Goal: Information Seeking & Learning: Find specific page/section

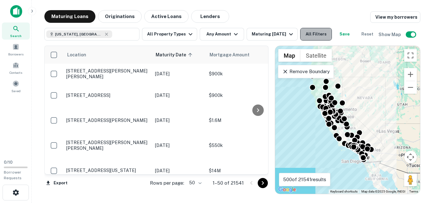
click at [314, 37] on button "All Filters" at bounding box center [317, 34] width 32 height 13
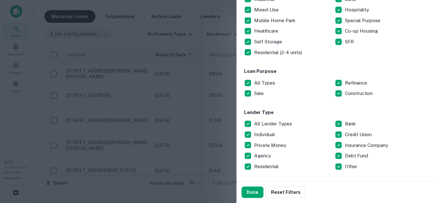
scroll to position [180, 0]
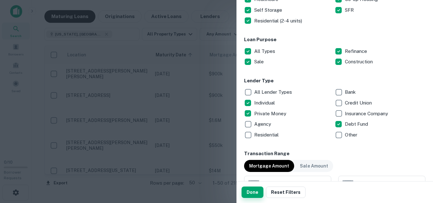
drag, startPoint x: 257, startPoint y: 191, endPoint x: 245, endPoint y: 195, distance: 12.9
click at [257, 191] on button "Done" at bounding box center [253, 192] width 22 height 11
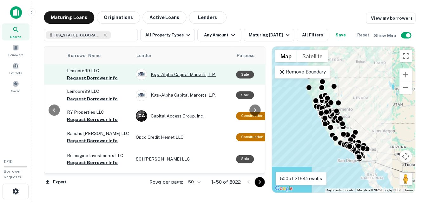
scroll to position [0, 212]
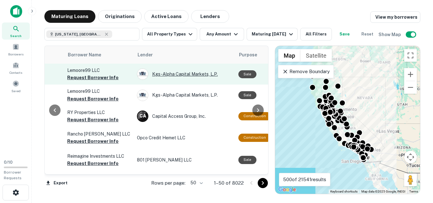
click at [178, 80] on div "Kgs-alpha Capital Markets, L.p." at bounding box center [184, 74] width 95 height 11
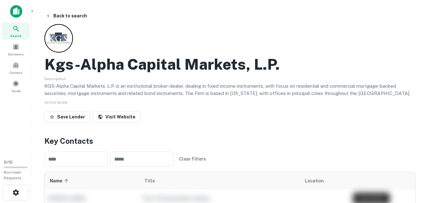
scroll to position [32, 0]
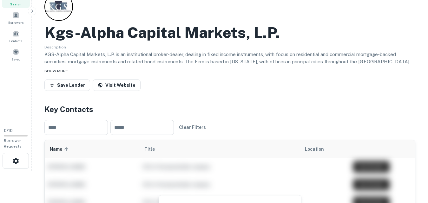
click at [64, 72] on span "SHOW MORE" at bounding box center [55, 71] width 23 height 4
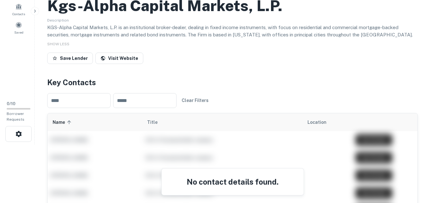
scroll to position [0, 0]
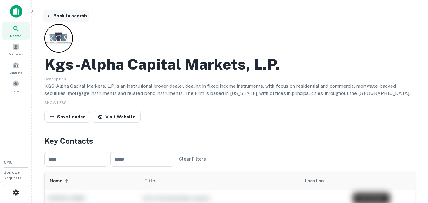
click at [48, 17] on icon "button" at bounding box center [48, 15] width 5 height 5
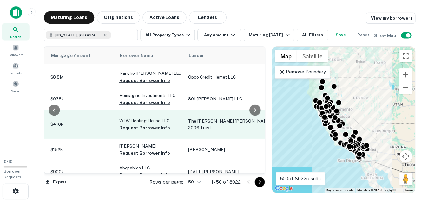
scroll to position [58, 158]
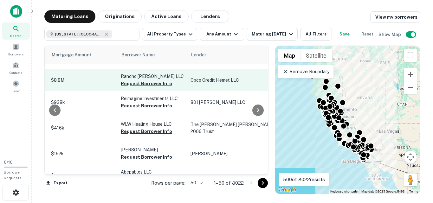
click at [223, 84] on p "Opco Credit Hemet LLC" at bounding box center [238, 80] width 95 height 7
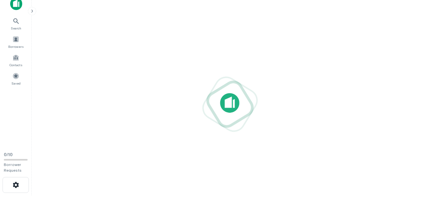
scroll to position [10, 0]
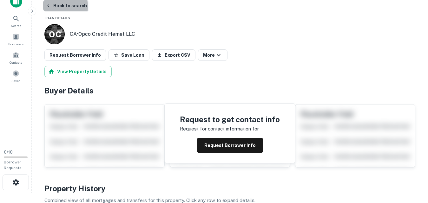
click at [48, 7] on icon "button" at bounding box center [48, 5] width 5 height 5
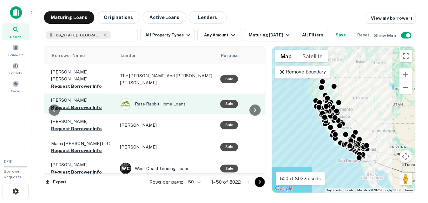
scroll to position [599, 214]
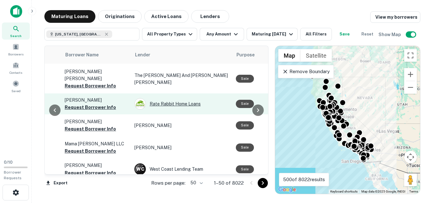
click at [157, 100] on div "Rate Rabbit Home Loans" at bounding box center [182, 103] width 95 height 11
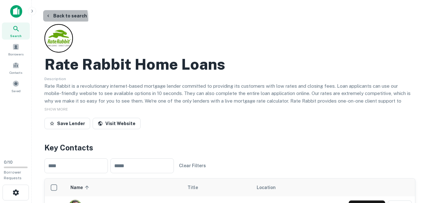
click at [48, 19] on button "Back to search" at bounding box center [66, 15] width 46 height 11
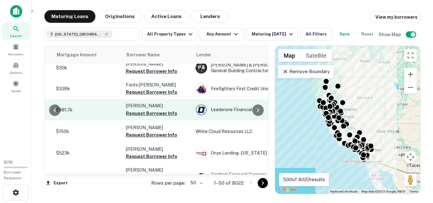
scroll to position [986, 153]
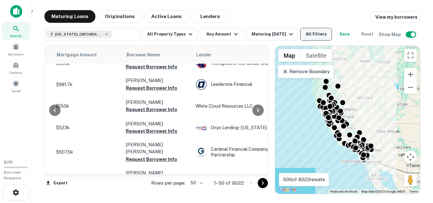
click at [330, 35] on button "All Filters" at bounding box center [317, 34] width 32 height 13
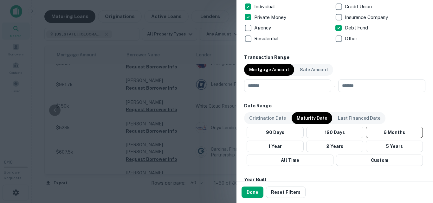
scroll to position [296, 0]
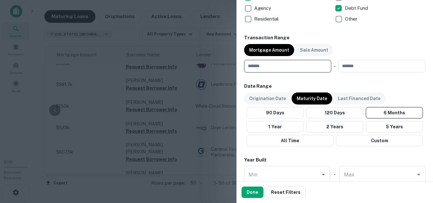
click at [269, 67] on input "number" at bounding box center [285, 66] width 83 height 13
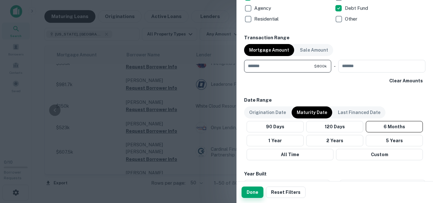
type input "******"
click at [261, 195] on button "Done" at bounding box center [253, 192] width 22 height 11
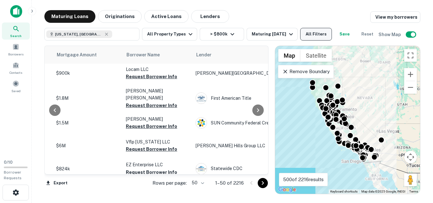
click at [329, 34] on button "All Filters" at bounding box center [317, 34] width 32 height 13
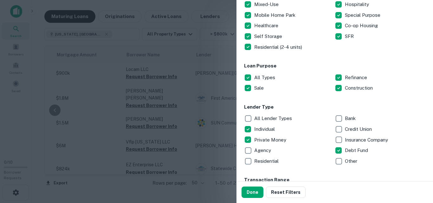
scroll to position [190, 0]
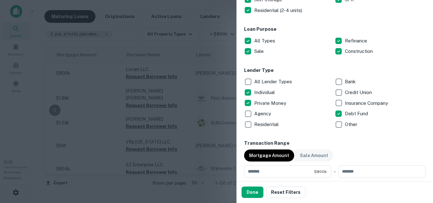
click at [181, 54] on div at bounding box center [216, 101] width 433 height 203
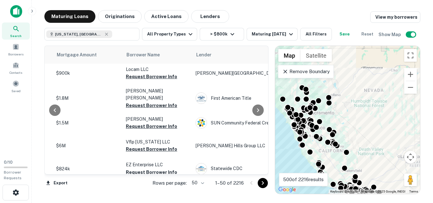
drag, startPoint x: 355, startPoint y: 137, endPoint x: 374, endPoint y: 137, distance: 19.0
click at [374, 137] on div "To activate drag with keyboard, press Alt + Enter. Once in keyboard drag state,…" at bounding box center [347, 120] width 145 height 148
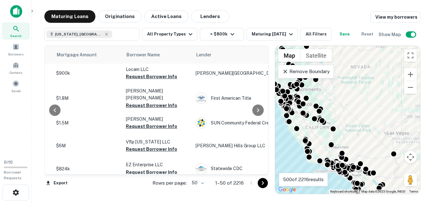
drag, startPoint x: 387, startPoint y: 134, endPoint x: 358, endPoint y: 122, distance: 31.5
click at [352, 75] on div "To activate drag with keyboard, press Alt + Enter. Once in keyboard drag state,…" at bounding box center [347, 120] width 145 height 148
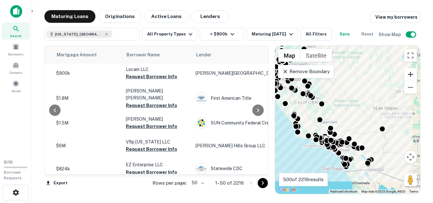
click at [409, 81] on button "Zoom in" at bounding box center [411, 74] width 13 height 13
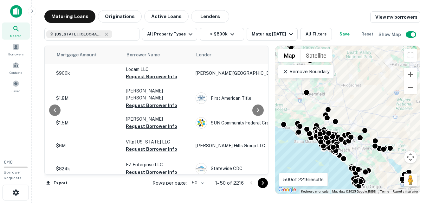
drag, startPoint x: 329, startPoint y: 129, endPoint x: 344, endPoint y: 97, distance: 34.8
click at [344, 97] on div "To activate drag with keyboard, press Alt + Enter. Once in keyboard drag state,…" at bounding box center [347, 120] width 145 height 148
click at [414, 94] on button "Zoom out" at bounding box center [411, 87] width 13 height 13
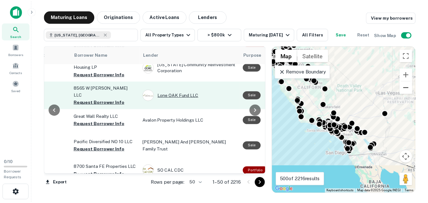
scroll to position [538, 205]
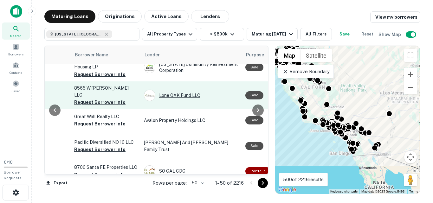
click at [180, 96] on div "Lone OAK Fund LLC" at bounding box center [191, 95] width 95 height 11
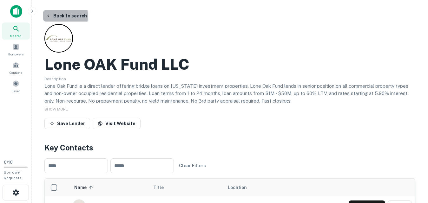
click at [50, 16] on icon "button" at bounding box center [48, 15] width 5 height 5
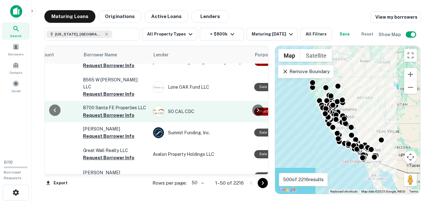
scroll to position [548, 196]
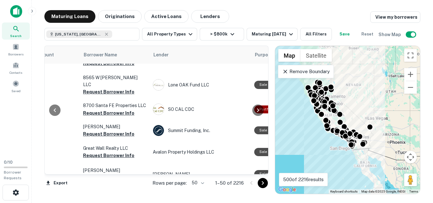
drag, startPoint x: 390, startPoint y: 130, endPoint x: 394, endPoint y: 96, distance: 34.8
click at [358, 96] on div "To activate drag with keyboard, press Alt + Enter. Once in keyboard drag state,…" at bounding box center [347, 120] width 145 height 148
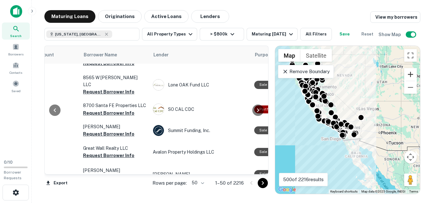
click at [411, 81] on button "Zoom in" at bounding box center [411, 74] width 13 height 13
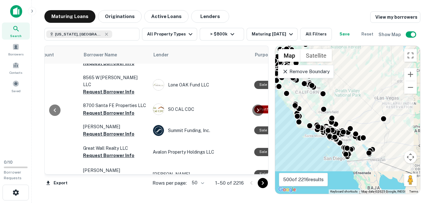
drag, startPoint x: 331, startPoint y: 115, endPoint x: 339, endPoint y: 115, distance: 8.6
click at [339, 115] on div "To activate drag with keyboard, press Alt + Enter. Once in keyboard drag state,…" at bounding box center [347, 120] width 145 height 148
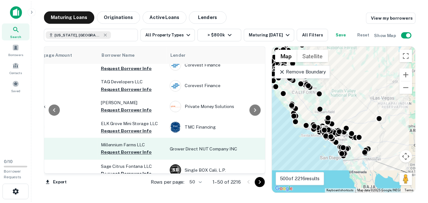
scroll to position [824, 177]
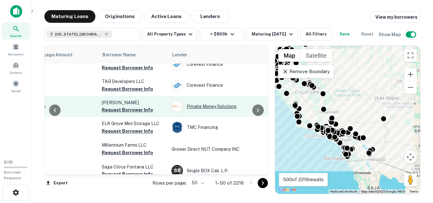
click at [207, 101] on div "Private Money Solutions" at bounding box center [219, 106] width 95 height 11
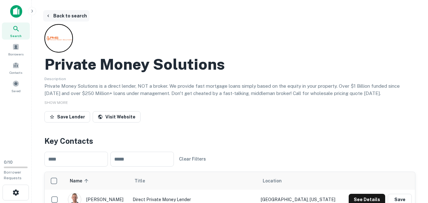
click at [47, 17] on icon "button" at bounding box center [48, 15] width 5 height 5
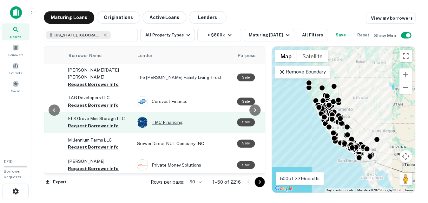
scroll to position [808, 210]
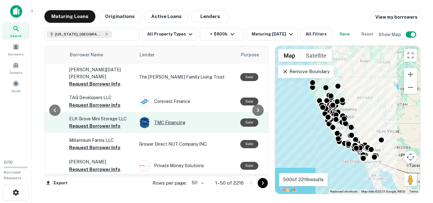
click at [174, 117] on div "TMC Financing" at bounding box center [186, 122] width 95 height 11
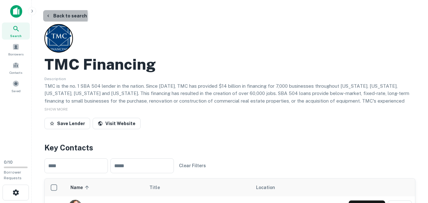
click at [49, 16] on icon "button" at bounding box center [48, 15] width 5 height 5
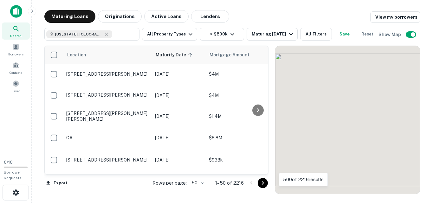
scroll to position [808, 0]
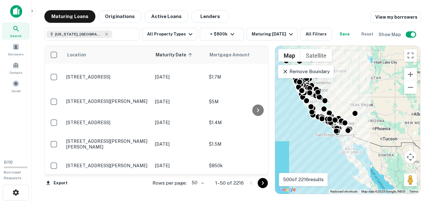
drag, startPoint x: 362, startPoint y: 135, endPoint x: 334, endPoint y: 106, distance: 40.6
click at [334, 106] on div "To activate drag with keyboard, press Alt + Enter. Once in keyboard drag state,…" at bounding box center [347, 120] width 145 height 148
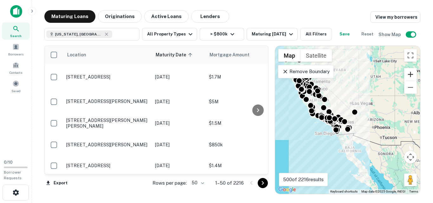
click at [410, 81] on button "Zoom in" at bounding box center [411, 74] width 13 height 13
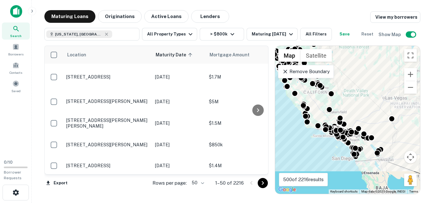
drag, startPoint x: 334, startPoint y: 117, endPoint x: 368, endPoint y: 126, distance: 35.4
click at [365, 129] on div "To activate drag with keyboard, press Alt + Enter. Once in keyboard drag state,…" at bounding box center [347, 120] width 145 height 148
click at [408, 81] on button "Zoom in" at bounding box center [411, 74] width 13 height 13
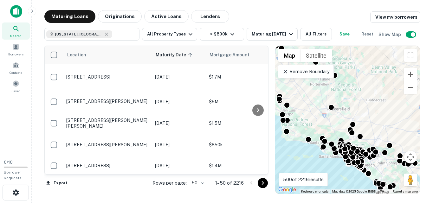
drag, startPoint x: 336, startPoint y: 115, endPoint x: 355, endPoint y: 120, distance: 19.9
click at [355, 120] on div "To activate drag with keyboard, press Alt + Enter. Once in keyboard drag state,…" at bounding box center [347, 120] width 145 height 148
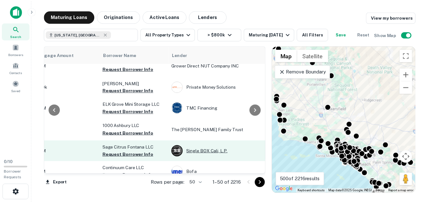
scroll to position [865, 176]
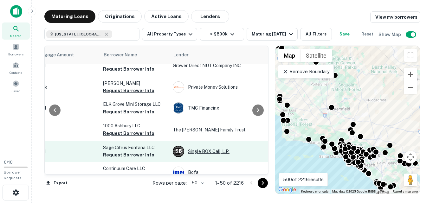
click at [213, 146] on div "S B Single BOX Cali, L.p." at bounding box center [220, 151] width 95 height 11
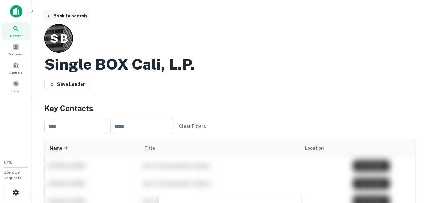
click at [47, 17] on icon "button" at bounding box center [48, 15] width 5 height 5
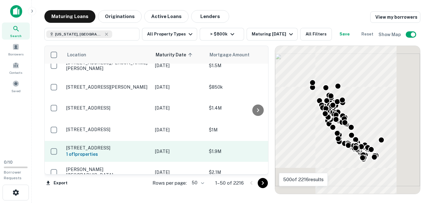
scroll to position [855, 0]
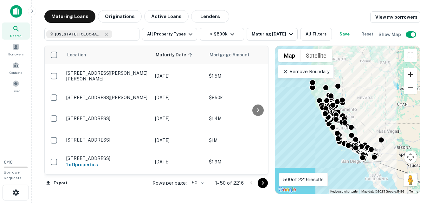
click at [411, 81] on button "Zoom in" at bounding box center [411, 74] width 13 height 13
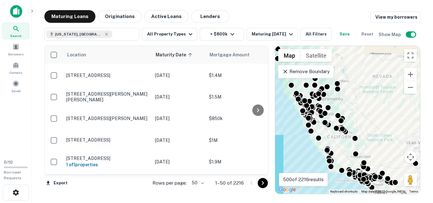
click at [354, 112] on div "To activate drag with keyboard, press Alt + Enter. Once in keyboard drag state,…" at bounding box center [347, 120] width 145 height 148
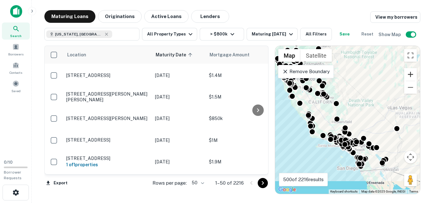
click at [412, 81] on button "Zoom in" at bounding box center [411, 74] width 13 height 13
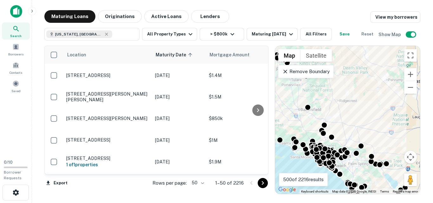
drag, startPoint x: 371, startPoint y: 137, endPoint x: 351, endPoint y: 123, distance: 24.6
click at [351, 123] on div "To activate drag with keyboard, press Alt + Enter. Once in keyboard drag state,…" at bounding box center [347, 120] width 145 height 148
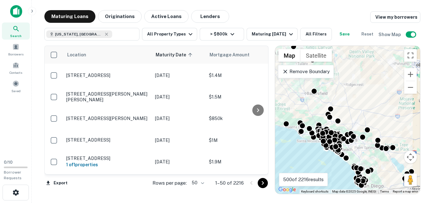
drag, startPoint x: 387, startPoint y: 129, endPoint x: 394, endPoint y: 113, distance: 17.3
click at [394, 113] on div "To activate drag with keyboard, press Alt + Enter. Once in keyboard drag state,…" at bounding box center [347, 120] width 145 height 148
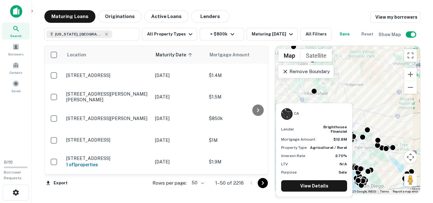
click at [334, 126] on strong "brighthouse financial" at bounding box center [336, 129] width 24 height 9
click at [324, 185] on link "View Details" at bounding box center [314, 186] width 66 height 11
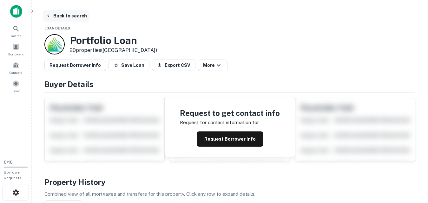
click at [49, 16] on icon "button" at bounding box center [48, 15] width 5 height 5
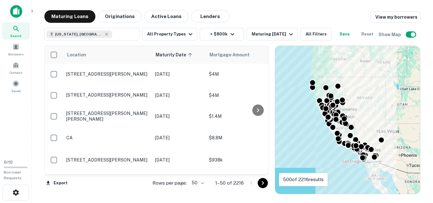
scroll to position [855, 0]
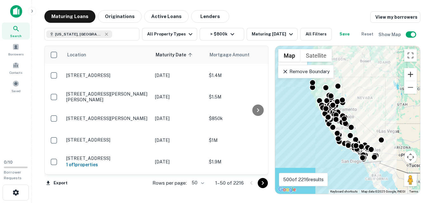
click at [414, 81] on button "Zoom in" at bounding box center [411, 74] width 13 height 13
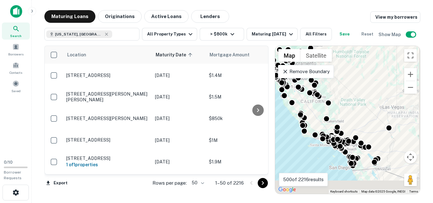
drag, startPoint x: 351, startPoint y: 147, endPoint x: 360, endPoint y: 99, distance: 49.0
click at [322, 94] on div "To activate drag with keyboard, press Alt + Enter. Once in keyboard drag state,…" at bounding box center [347, 120] width 145 height 148
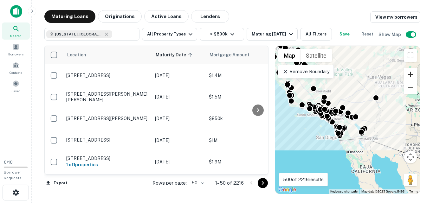
click at [410, 81] on button "Zoom in" at bounding box center [411, 74] width 13 height 13
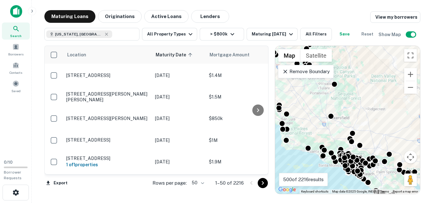
drag, startPoint x: 345, startPoint y: 116, endPoint x: 392, endPoint y: 168, distance: 69.4
click at [392, 168] on div "To navigate, press the arrow keys. To activate drag with keyboard, press Alt + …" at bounding box center [347, 120] width 145 height 148
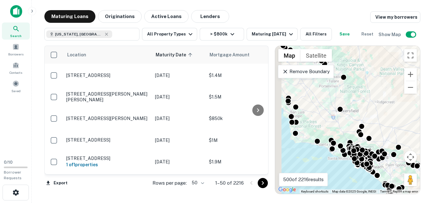
drag, startPoint x: 357, startPoint y: 134, endPoint x: 347, endPoint y: 122, distance: 15.3
click at [373, 122] on div "To activate drag with keyboard, press Alt + Enter. Once in keyboard drag state,…" at bounding box center [347, 120] width 145 height 148
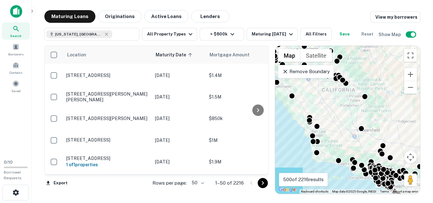
drag, startPoint x: 372, startPoint y: 93, endPoint x: 369, endPoint y: 102, distance: 9.9
click at [387, 117] on div "To activate drag with keyboard, press Alt + Enter. Once in keyboard drag state,…" at bounding box center [347, 120] width 145 height 148
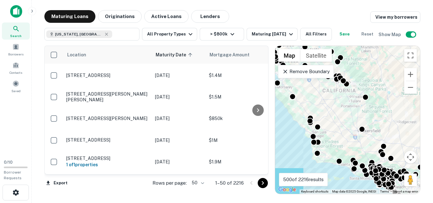
click at [286, 75] on icon at bounding box center [285, 72] width 6 height 6
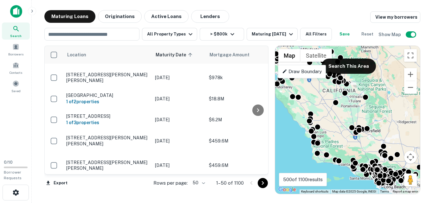
click at [302, 76] on p "Draw Boundary" at bounding box center [302, 72] width 40 height 8
click at [297, 76] on p "Drawing..." at bounding box center [292, 72] width 21 height 8
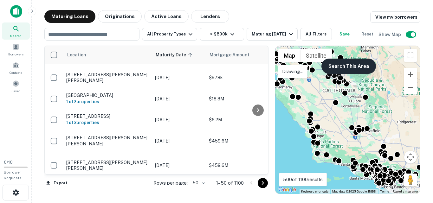
drag, startPoint x: 345, startPoint y: 81, endPoint x: 360, endPoint y: 81, distance: 15.5
click at [360, 74] on button "Search This Area" at bounding box center [349, 66] width 55 height 15
click at [359, 74] on button "Search This Area" at bounding box center [349, 66] width 55 height 15
click at [284, 115] on div "To activate drag with keyboard, press Alt + Enter. Once in keyboard drag state,…" at bounding box center [347, 120] width 145 height 148
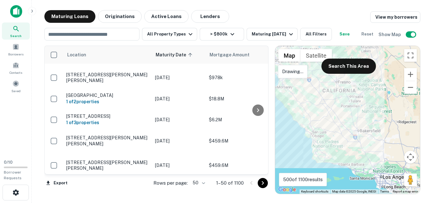
click at [303, 125] on div at bounding box center [347, 120] width 145 height 148
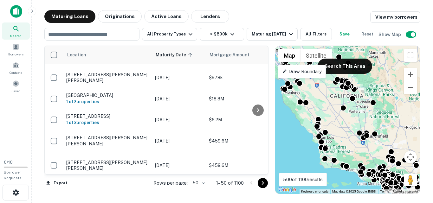
drag, startPoint x: 397, startPoint y: 119, endPoint x: 403, endPoint y: 125, distance: 8.5
click at [403, 125] on div "To activate drag with keyboard, press Alt + Enter. Once in keyboard drag state,…" at bounding box center [347, 120] width 145 height 148
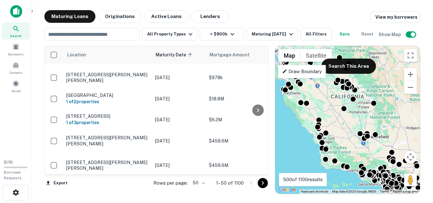
click at [300, 76] on p "Draw Boundary" at bounding box center [302, 72] width 40 height 8
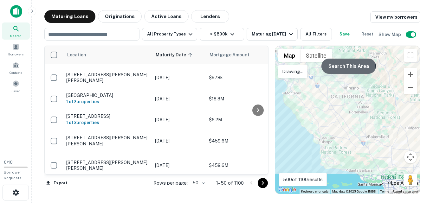
click at [324, 74] on button "Search This Area" at bounding box center [349, 66] width 55 height 15
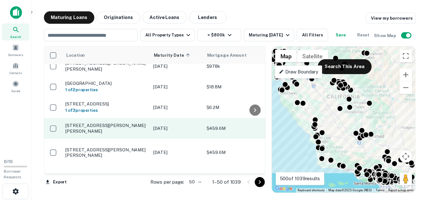
scroll to position [950, 0]
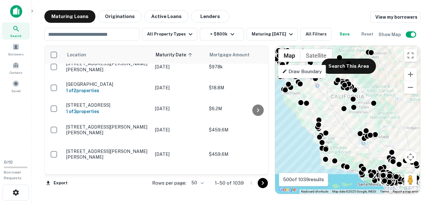
click at [20, 9] on img at bounding box center [16, 11] width 12 height 13
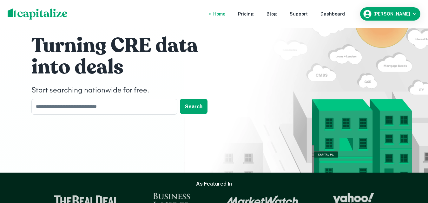
click at [216, 16] on div "Home" at bounding box center [219, 13] width 12 height 7
click at [114, 106] on input "text" at bounding box center [102, 107] width 142 height 16
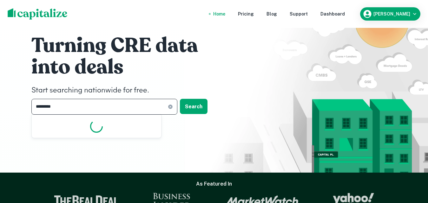
type input "**********"
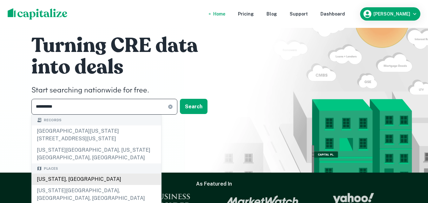
click at [85, 174] on div "California, USA" at bounding box center [96, 179] width 129 height 11
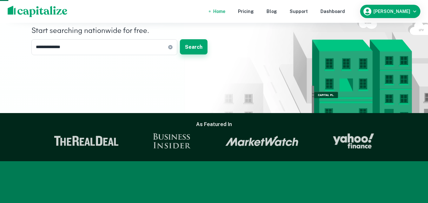
scroll to position [63, 0]
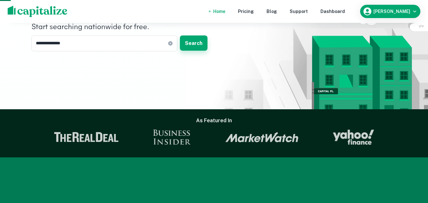
click at [197, 46] on button "Search" at bounding box center [194, 43] width 28 height 15
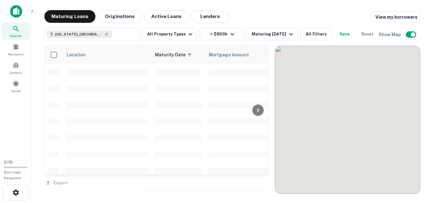
scroll to position [950, 0]
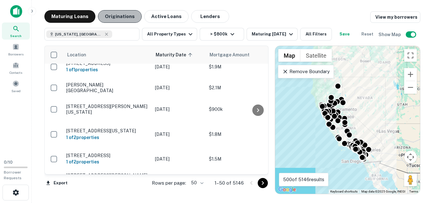
click at [131, 19] on button "Originations" at bounding box center [120, 16] width 44 height 13
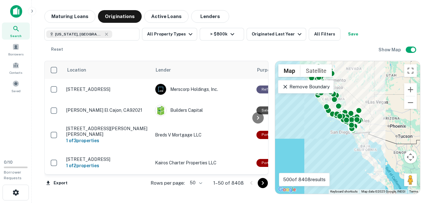
drag, startPoint x: 369, startPoint y: 141, endPoint x: 359, endPoint y: 112, distance: 30.8
click at [359, 91] on div at bounding box center [409, 91] width 145 height 0
click at [413, 91] on button "Zoom in" at bounding box center [411, 89] width 13 height 13
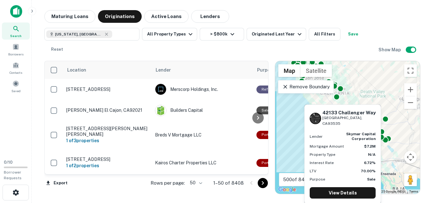
drag, startPoint x: 344, startPoint y: 96, endPoint x: 359, endPoint y: 116, distance: 25.0
click at [359, 116] on body "Search Borrowers Contacts Saved 0 / 10 Borrower Requests Maturing Loans Origina…" at bounding box center [216, 101] width 433 height 203
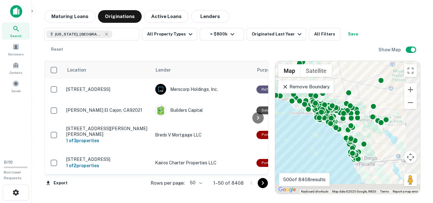
drag, startPoint x: 367, startPoint y: 122, endPoint x: 355, endPoint y: 89, distance: 35.4
click at [346, 76] on div "To activate drag with keyboard, press Alt + Enter. Once in keyboard drag state,…" at bounding box center [347, 127] width 145 height 133
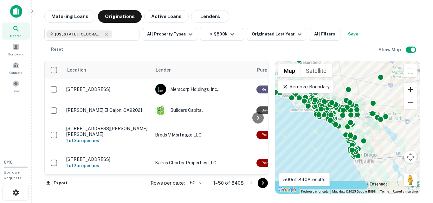
click at [413, 90] on button "Zoom in" at bounding box center [411, 89] width 13 height 13
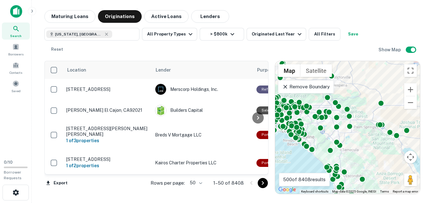
drag, startPoint x: 379, startPoint y: 116, endPoint x: 362, endPoint y: 138, distance: 27.6
click at [362, 138] on div "To activate drag with keyboard, press Alt + Enter. Once in keyboard drag state,…" at bounding box center [347, 127] width 145 height 133
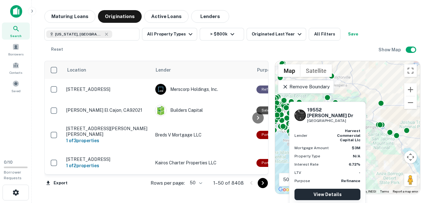
click at [310, 192] on link "View Details" at bounding box center [328, 194] width 66 height 11
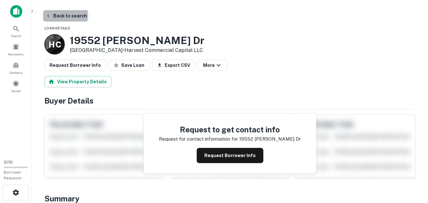
click at [50, 15] on icon "button" at bounding box center [48, 15] width 5 height 5
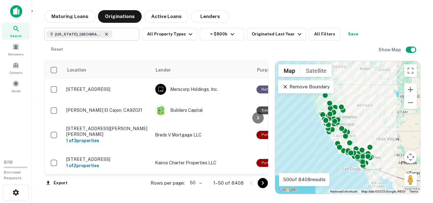
click at [105, 34] on icon at bounding box center [106, 34] width 3 height 3
type input "**********"
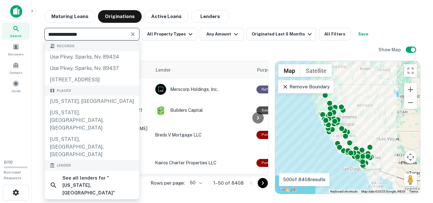
click at [135, 33] on icon "Clear" at bounding box center [133, 34] width 6 height 6
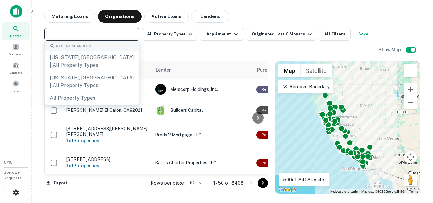
click at [118, 37] on input "text" at bounding box center [91, 34] width 90 height 9
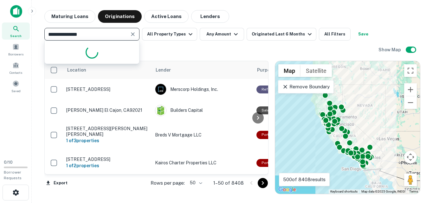
type input "**********"
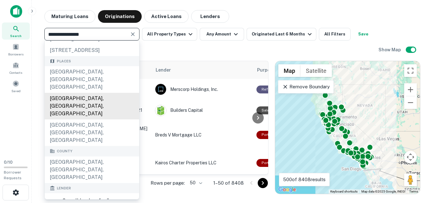
scroll to position [32, 0]
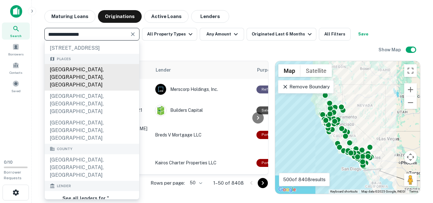
click at [95, 91] on div "[GEOGRAPHIC_DATA], [GEOGRAPHIC_DATA], [GEOGRAPHIC_DATA]" at bounding box center [92, 77] width 95 height 27
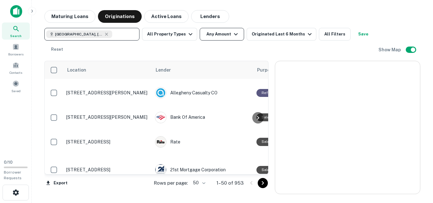
click at [223, 34] on button "Any Amount" at bounding box center [222, 34] width 44 height 13
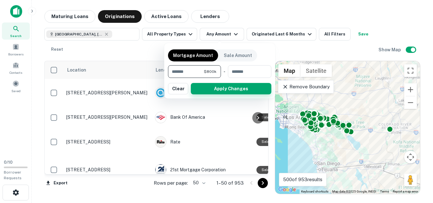
type input "******"
click at [210, 90] on button "Apply Changes" at bounding box center [231, 88] width 81 height 11
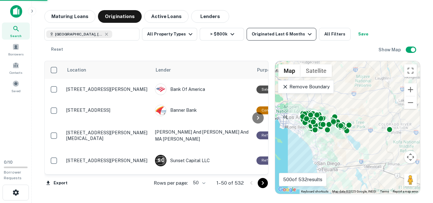
click at [276, 36] on div "Originated Last 6 Months" at bounding box center [283, 34] width 62 height 8
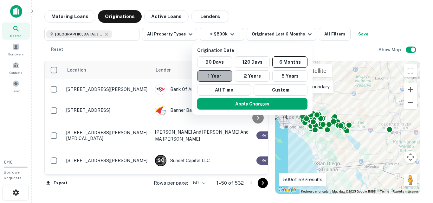
click at [223, 78] on button "1 Year" at bounding box center [214, 75] width 35 height 11
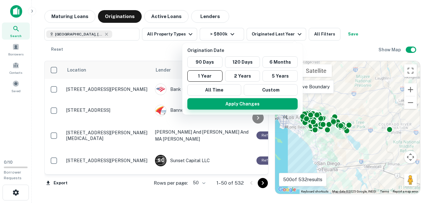
click at [208, 101] on button "Apply Changes" at bounding box center [243, 103] width 110 height 11
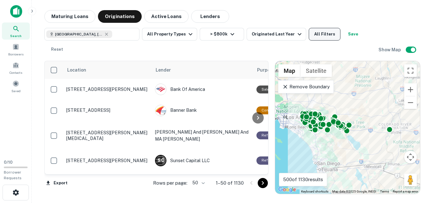
click at [314, 36] on button "All Filters" at bounding box center [325, 34] width 32 height 13
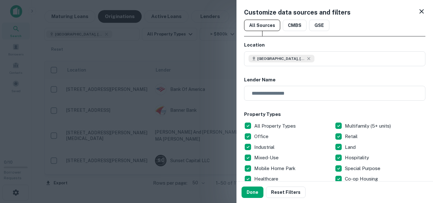
click at [190, 74] on div at bounding box center [216, 101] width 433 height 203
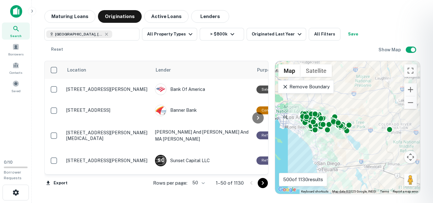
click at [266, 72] on div at bounding box center [216, 101] width 433 height 203
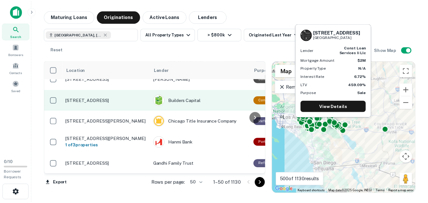
scroll to position [147, 0]
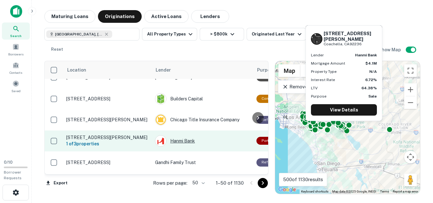
click at [187, 138] on div "Hanmi Bank" at bounding box center [202, 141] width 95 height 11
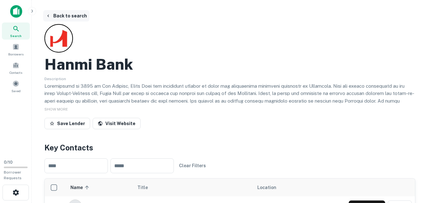
click at [48, 17] on icon "button" at bounding box center [48, 15] width 5 height 5
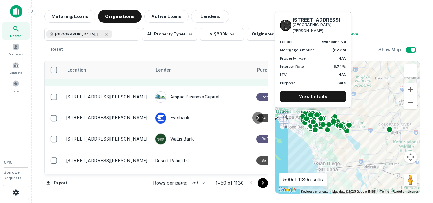
scroll to position [232, 0]
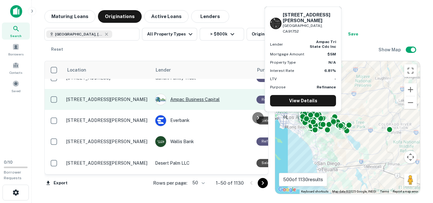
click at [189, 94] on div "Ampac Business Capital" at bounding box center [202, 99] width 95 height 11
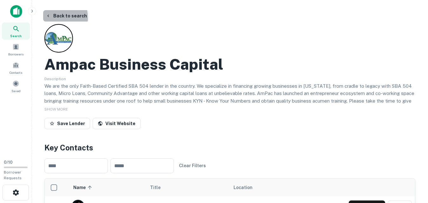
click at [46, 18] on icon "button" at bounding box center [48, 15] width 5 height 5
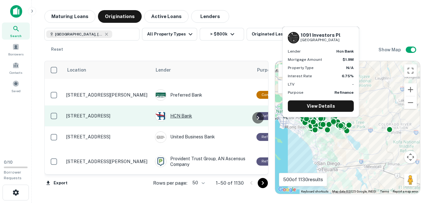
scroll to position [433, 0]
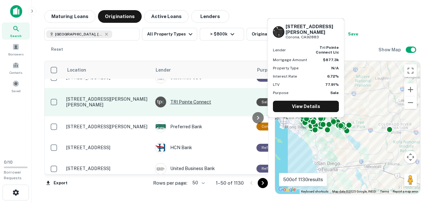
click at [193, 102] on div "TRI Pointe Connect" at bounding box center [202, 101] width 95 height 11
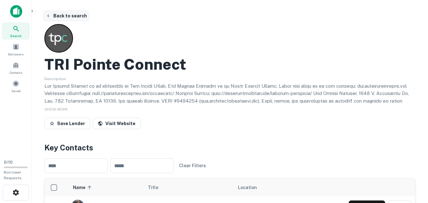
click at [50, 18] on button "Back to search" at bounding box center [66, 15] width 46 height 11
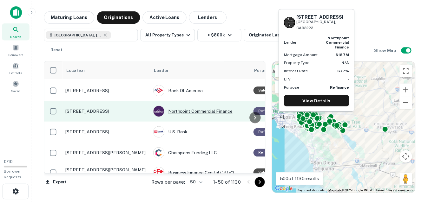
scroll to position [1027, 0]
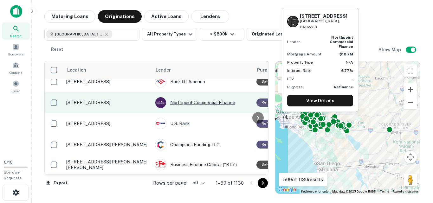
click at [189, 97] on div "Northpoint Commercial Finance" at bounding box center [202, 102] width 95 height 11
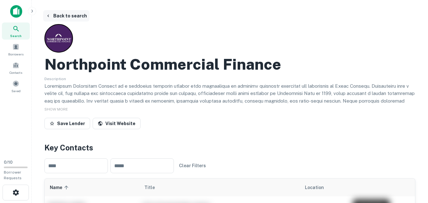
click at [49, 16] on icon "button" at bounding box center [48, 15] width 5 height 5
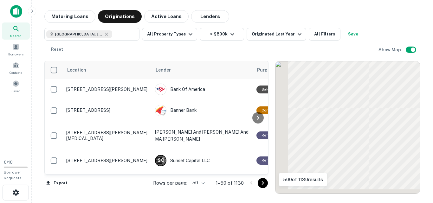
scroll to position [1027, 0]
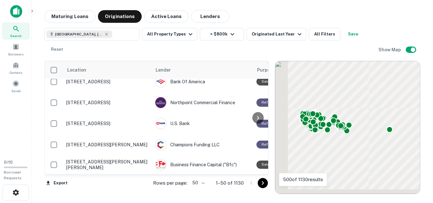
click at [263, 183] on icon "Go to next page" at bounding box center [263, 184] width 2 height 4
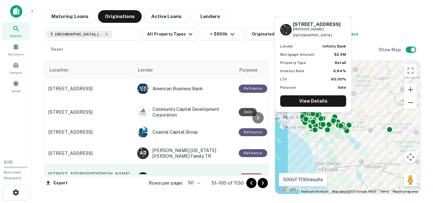
scroll to position [915, 11]
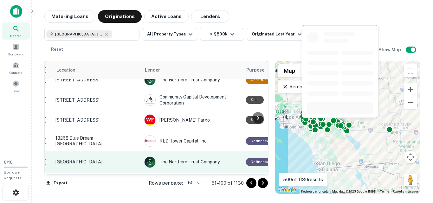
click at [179, 157] on div "The Northern Trust Company" at bounding box center [191, 162] width 95 height 11
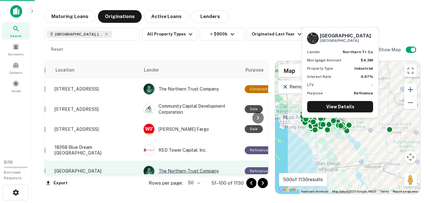
scroll to position [584, 12]
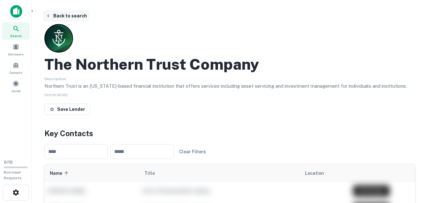
click at [50, 17] on icon "button" at bounding box center [48, 15] width 5 height 5
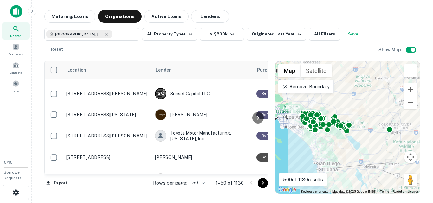
scroll to position [63, 0]
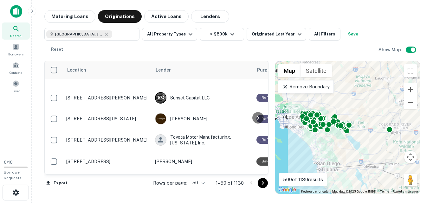
click at [260, 185] on icon "Go to next page" at bounding box center [263, 184] width 8 height 8
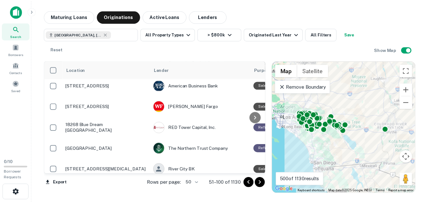
scroll to position [635, 0]
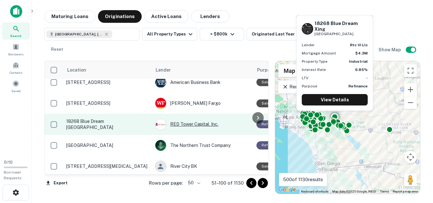
click at [188, 119] on div "RED Tower Capital, Inc." at bounding box center [202, 124] width 95 height 11
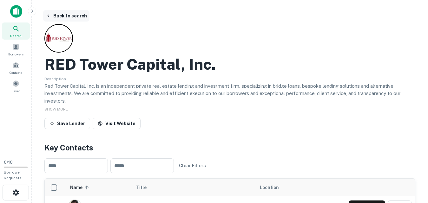
click at [48, 17] on icon "button" at bounding box center [48, 15] width 5 height 5
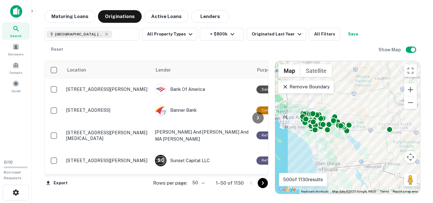
click at [261, 183] on icon "Go to next page" at bounding box center [263, 184] width 8 height 8
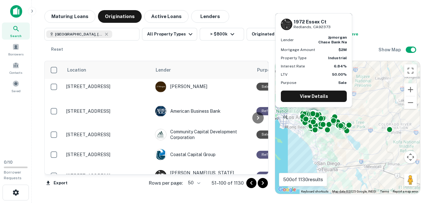
scroll to position [899, 0]
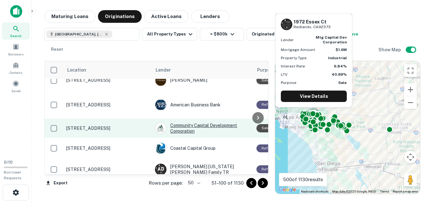
click at [201, 123] on div "Community Capital Development Corporation" at bounding box center [202, 128] width 95 height 11
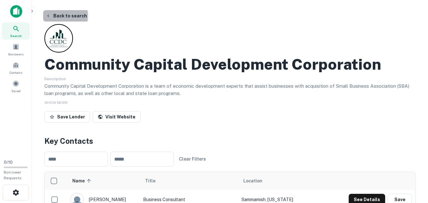
click at [51, 16] on button "Back to search" at bounding box center [66, 15] width 46 height 11
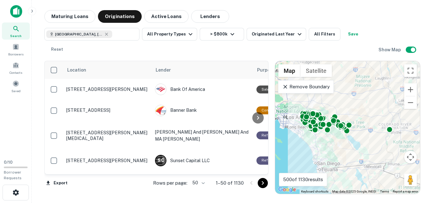
click at [261, 183] on icon "Go to next page" at bounding box center [263, 184] width 8 height 8
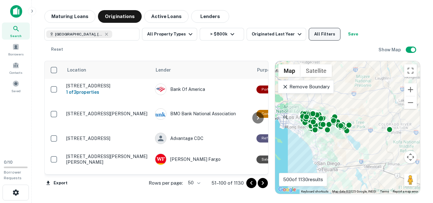
click at [313, 35] on button "All Filters" at bounding box center [325, 34] width 32 height 13
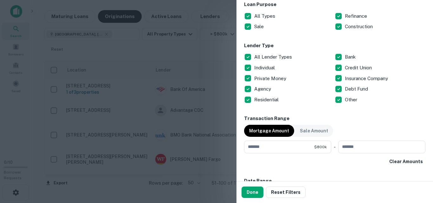
scroll to position [212, 0]
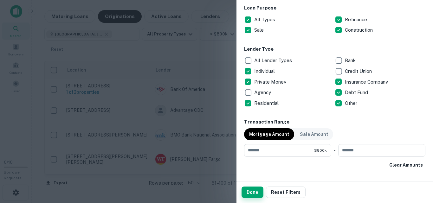
click at [257, 192] on button "Done" at bounding box center [253, 192] width 22 height 11
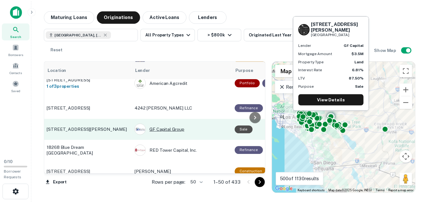
scroll to position [519, 13]
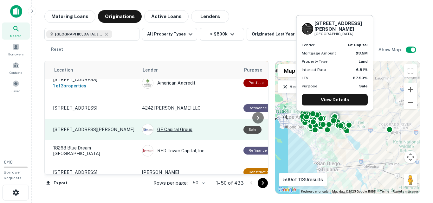
click at [183, 124] on div "GF Capital Group" at bounding box center [189, 129] width 95 height 11
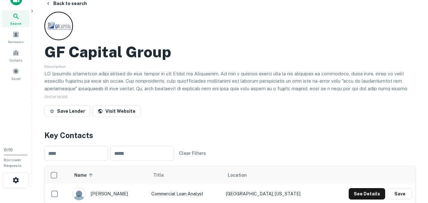
scroll to position [10, 0]
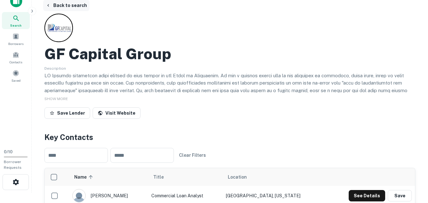
click at [50, 3] on icon "button" at bounding box center [48, 5] width 5 height 5
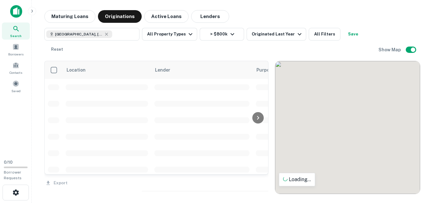
scroll to position [519, 0]
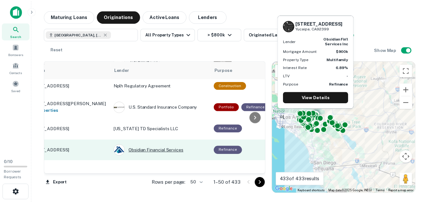
scroll to position [874, 0]
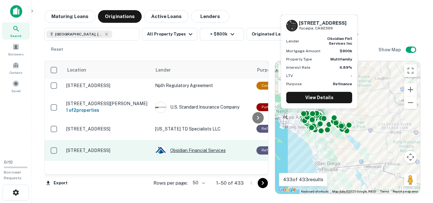
click at [190, 145] on div "Obsidian Financial Services" at bounding box center [202, 150] width 95 height 11
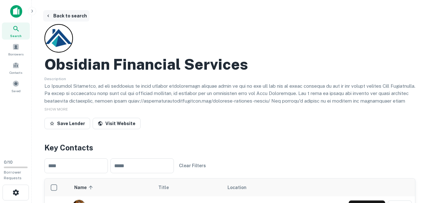
click at [48, 15] on icon "button" at bounding box center [48, 16] width 2 height 3
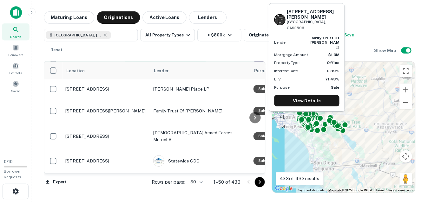
scroll to position [1025, 0]
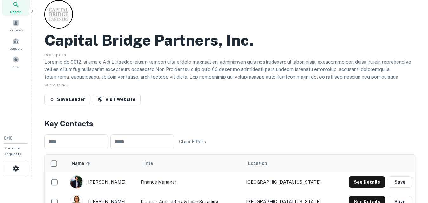
scroll to position [10, 0]
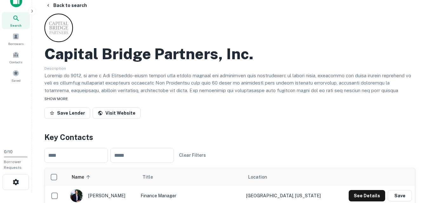
click at [57, 99] on span "SHOW MORE" at bounding box center [55, 99] width 23 height 4
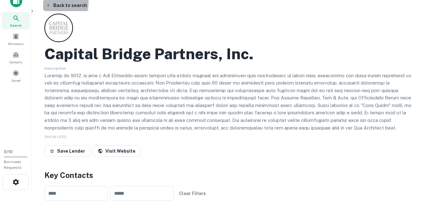
click at [51, 2] on button "Back to search" at bounding box center [66, 5] width 46 height 11
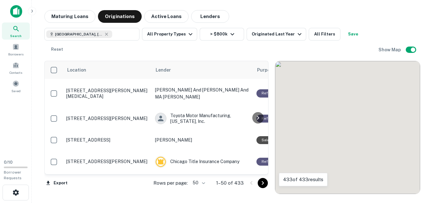
scroll to position [1025, 0]
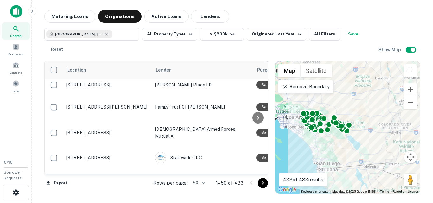
click at [263, 184] on icon "Go to next page" at bounding box center [263, 184] width 8 height 8
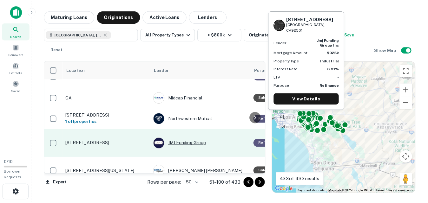
scroll to position [1087, 0]
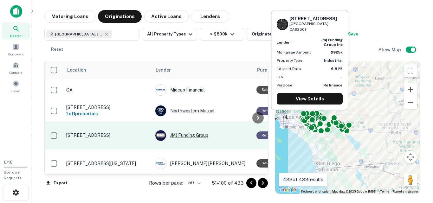
click at [191, 130] on div "JMJ Funding Group" at bounding box center [202, 135] width 95 height 11
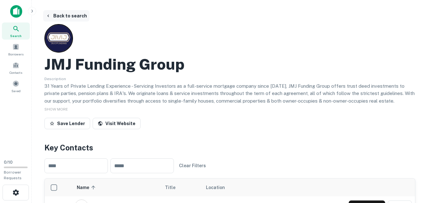
click at [50, 18] on icon "button" at bounding box center [48, 15] width 5 height 5
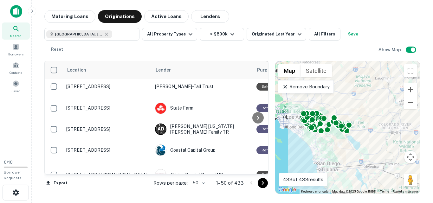
scroll to position [1025, 0]
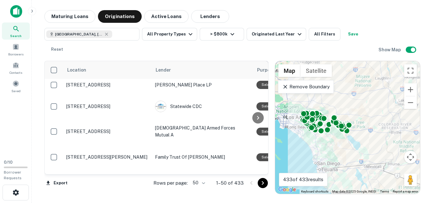
click at [262, 185] on icon "Go to next page" at bounding box center [263, 184] width 8 height 8
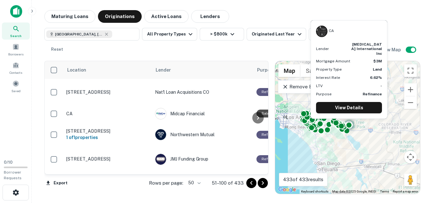
scroll to position [1088, 0]
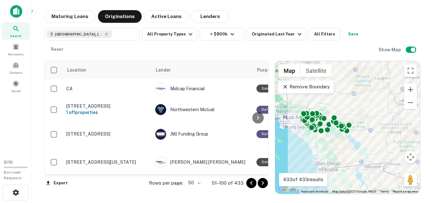
click at [263, 185] on icon "Go to next page" at bounding box center [263, 184] width 2 height 4
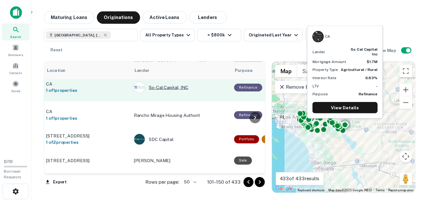
scroll to position [32, 20]
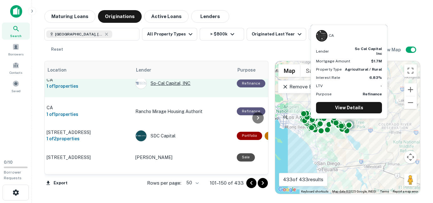
click at [179, 83] on div "So-cal Capital, INC" at bounding box center [183, 83] width 95 height 11
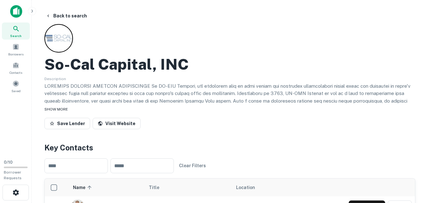
click at [70, 109] on div "SHOW MORE" at bounding box center [229, 109] width 371 height 8
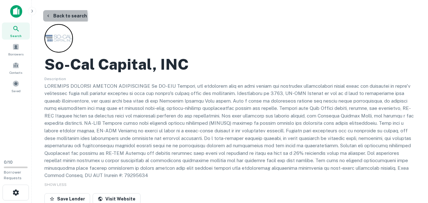
click at [48, 17] on icon "button" at bounding box center [48, 15] width 5 height 5
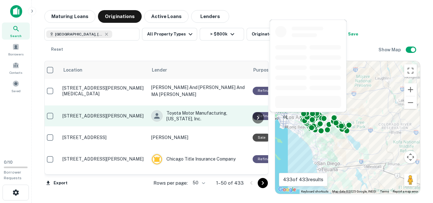
scroll to position [0, 4]
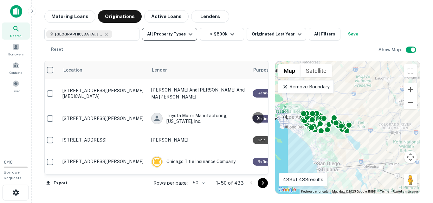
click at [177, 31] on button "All Property Types" at bounding box center [169, 34] width 55 height 13
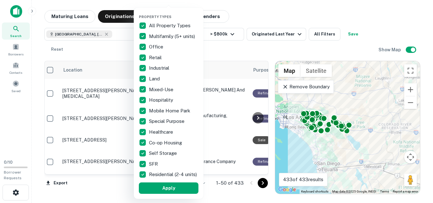
click at [230, 54] on div at bounding box center [216, 101] width 433 height 203
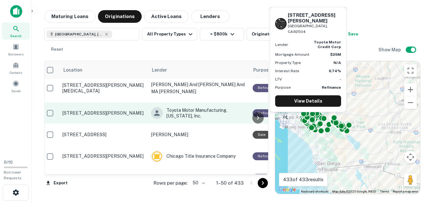
scroll to position [6, 4]
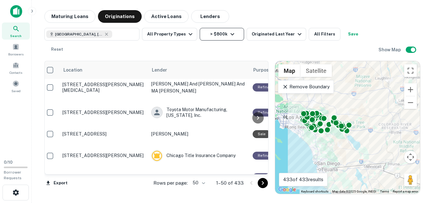
click at [223, 34] on button "> $800k" at bounding box center [222, 34] width 44 height 13
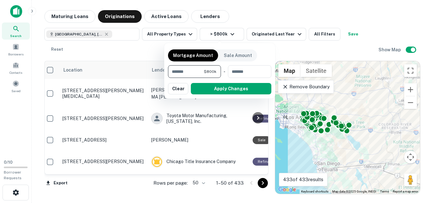
click at [198, 70] on input "******" at bounding box center [186, 71] width 36 height 13
type input "*******"
drag, startPoint x: 218, startPoint y: 83, endPoint x: 138, endPoint y: 60, distance: 83.3
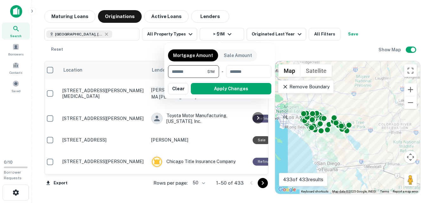
click at [218, 83] on button "Apply Changes" at bounding box center [231, 88] width 81 height 11
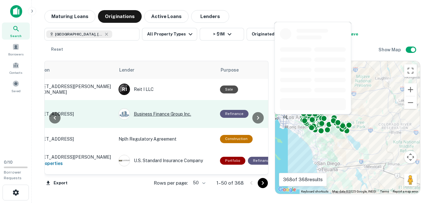
scroll to position [567, 36]
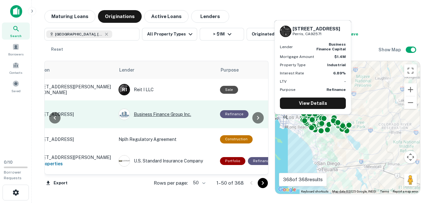
click at [165, 109] on div "Business Finance Group Inc." at bounding box center [166, 114] width 95 height 11
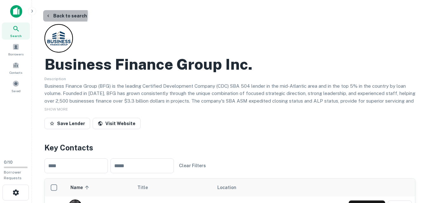
click at [50, 15] on icon "button" at bounding box center [48, 15] width 5 height 5
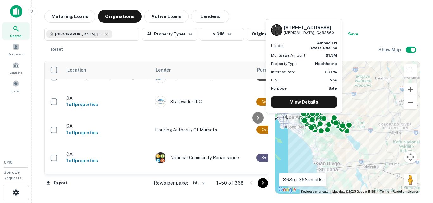
scroll to position [1042, 0]
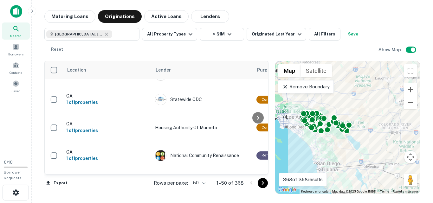
click at [263, 185] on icon "Go to next page" at bounding box center [263, 184] width 8 height 8
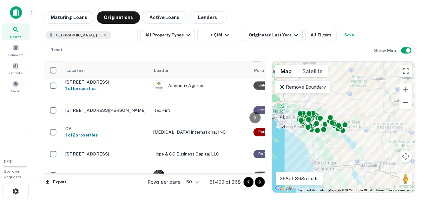
scroll to position [928, 0]
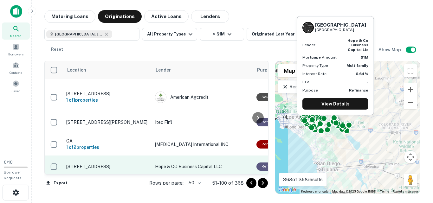
click at [194, 163] on p "Hope & CO Business Capital LLC" at bounding box center [202, 166] width 95 height 7
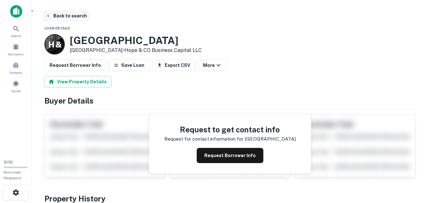
click at [49, 18] on icon "button" at bounding box center [48, 15] width 5 height 5
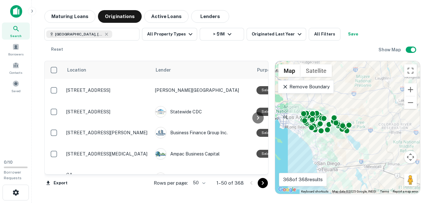
scroll to position [1042, 0]
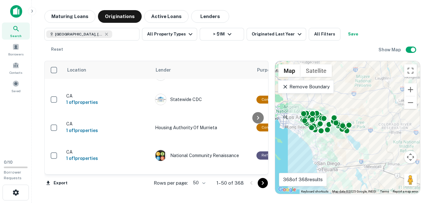
click at [261, 183] on icon "Go to next page" at bounding box center [263, 184] width 8 height 8
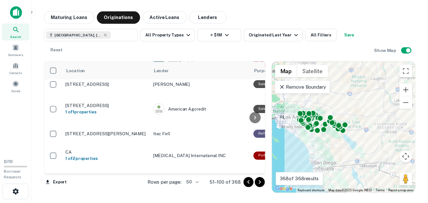
scroll to position [931, 0]
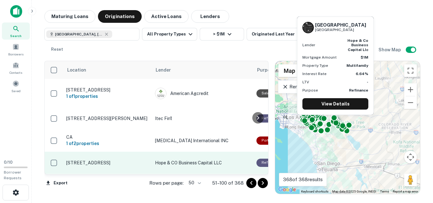
click at [196, 160] on p "Hope & CO Business Capital LLC" at bounding box center [202, 163] width 95 height 7
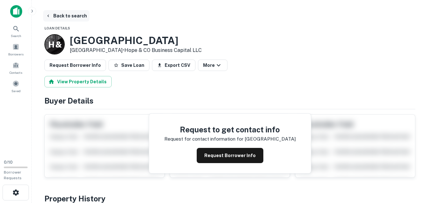
click at [47, 15] on icon "button" at bounding box center [48, 15] width 5 height 5
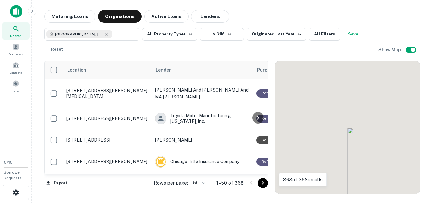
scroll to position [931, 0]
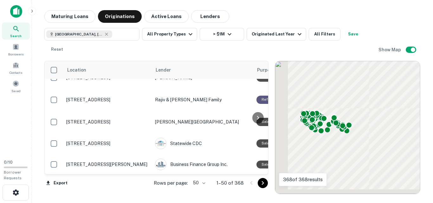
click at [264, 183] on icon "Go to next page" at bounding box center [263, 184] width 8 height 8
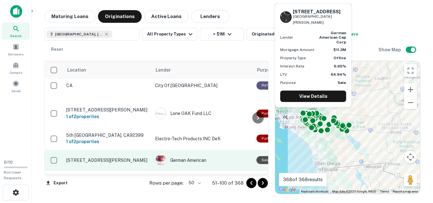
scroll to position [1079, 0]
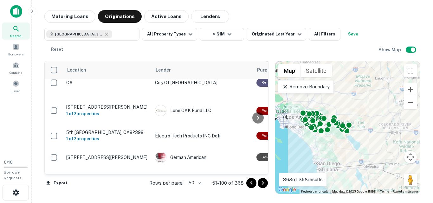
click at [267, 186] on button "Go to next page" at bounding box center [263, 183] width 10 height 10
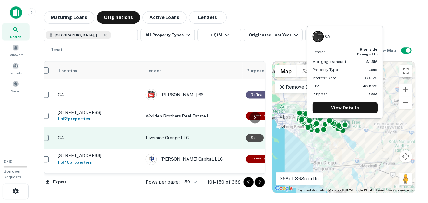
scroll to position [28, 8]
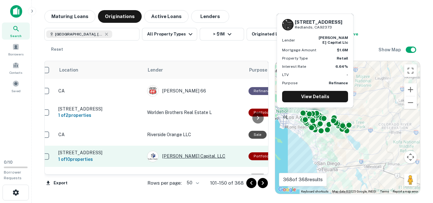
click at [178, 152] on div "[PERSON_NAME] Capital, LLC" at bounding box center [194, 156] width 95 height 11
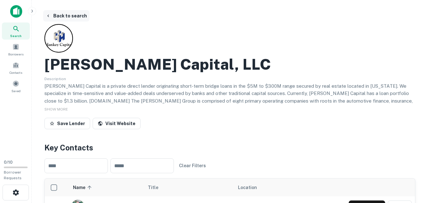
click at [50, 17] on icon "button" at bounding box center [48, 15] width 5 height 5
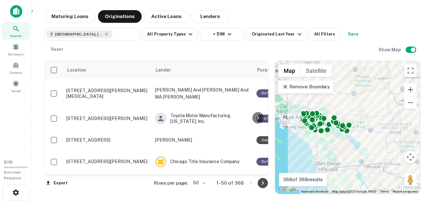
click at [263, 184] on icon "Go to next page" at bounding box center [263, 184] width 2 height 4
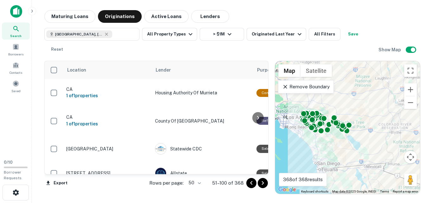
click at [263, 183] on icon "Go to next page" at bounding box center [263, 184] width 8 height 8
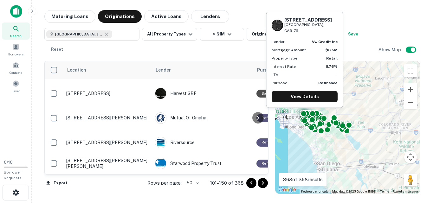
scroll to position [1030, 0]
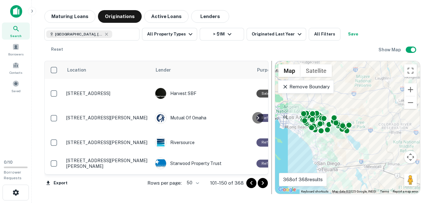
click at [269, 185] on div at bounding box center [272, 128] width 6 height 134
click at [265, 184] on icon "Go to next page" at bounding box center [263, 184] width 8 height 8
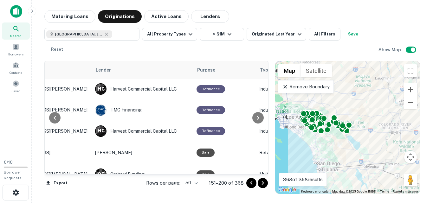
scroll to position [0, 60]
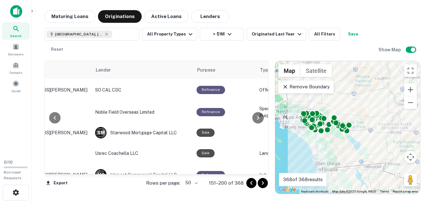
click at [267, 184] on icon "Go to next page" at bounding box center [263, 184] width 8 height 8
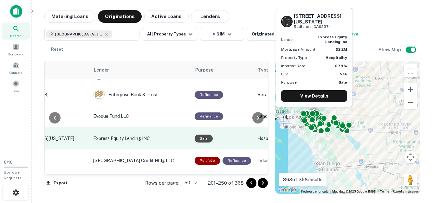
scroll to position [952, 62]
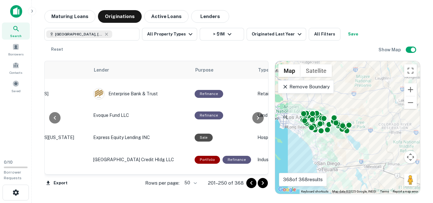
click at [264, 182] on icon "Go to next page" at bounding box center [263, 184] width 8 height 8
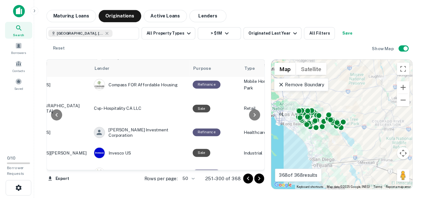
scroll to position [0, 62]
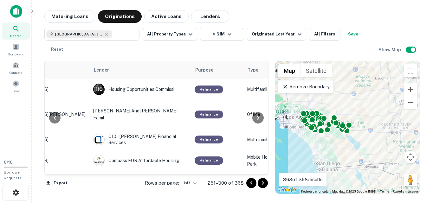
drag, startPoint x: 264, startPoint y: 73, endPoint x: 267, endPoint y: 77, distance: 4.4
click at [267, 77] on div "Location Lender Purpose Type Mortgage Amount Borrower Last Financed Date sorted…" at bounding box center [156, 118] width 224 height 114
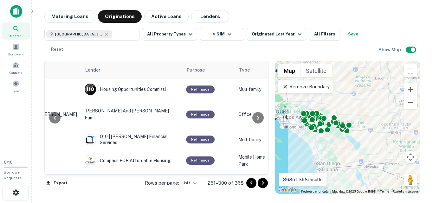
click at [174, 56] on div "Location Lender Purpose Type Mortgage Amount Borrower Last Financed Date sorted…" at bounding box center [232, 125] width 376 height 139
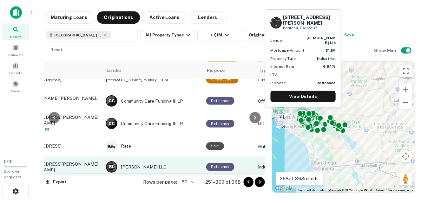
scroll to position [708, 48]
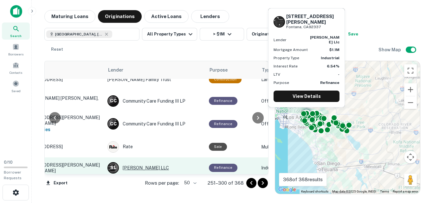
click at [133, 162] on div "S L Scolaro LLC" at bounding box center [155, 167] width 95 height 11
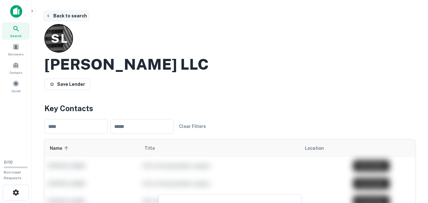
click at [55, 19] on button "Back to search" at bounding box center [66, 15] width 46 height 11
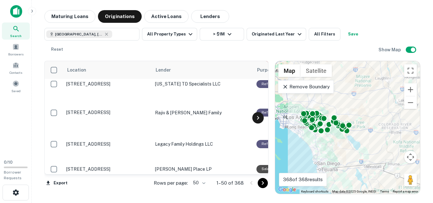
scroll to position [598, 0]
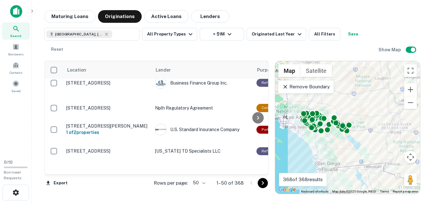
drag, startPoint x: 263, startPoint y: 120, endPoint x: 262, endPoint y: 111, distance: 8.7
click at [262, 112] on div at bounding box center [258, 117] width 13 height 113
click at [262, 110] on div at bounding box center [258, 117] width 13 height 113
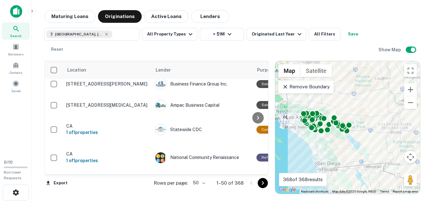
scroll to position [1042, 0]
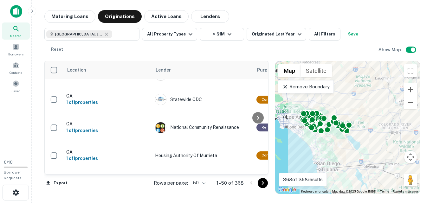
click at [261, 183] on icon "Go to next page" at bounding box center [263, 184] width 8 height 8
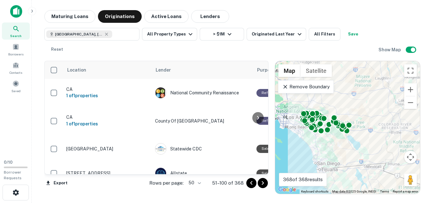
click at [261, 183] on icon "Go to next page" at bounding box center [263, 184] width 8 height 8
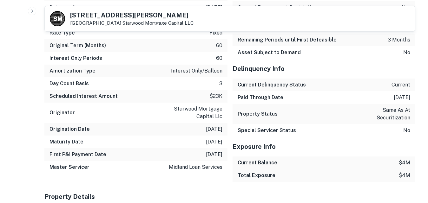
scroll to position [561, 0]
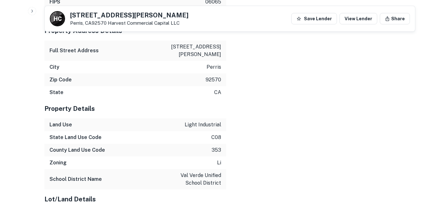
scroll to position [793, 0]
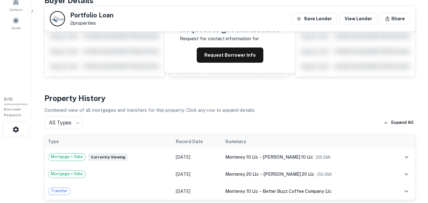
scroll to position [34, 0]
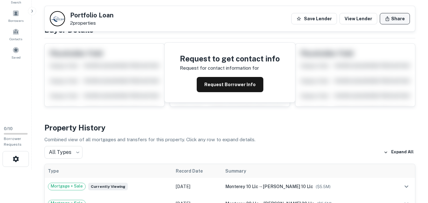
drag, startPoint x: 400, startPoint y: 26, endPoint x: 399, endPoint y: 21, distance: 4.5
click at [399, 22] on div "Portfolio Loan 2 properties Save Lender View Lender Share" at bounding box center [230, 18] width 370 height 25
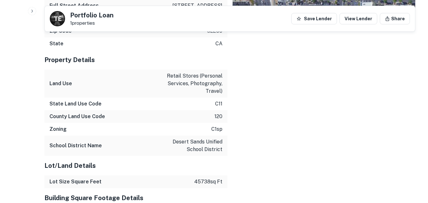
scroll to position [666, 0]
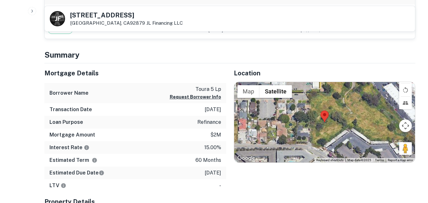
scroll to position [201, 0]
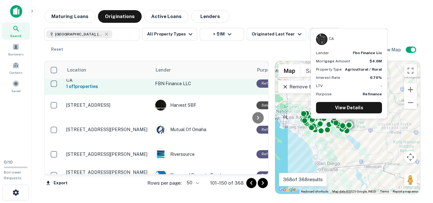
scroll to position [1030, 0]
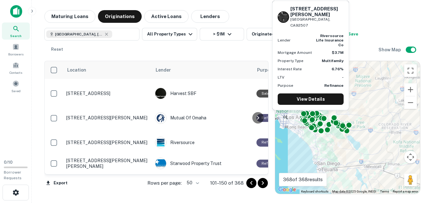
click at [264, 182] on icon "Go to next page" at bounding box center [263, 184] width 8 height 8
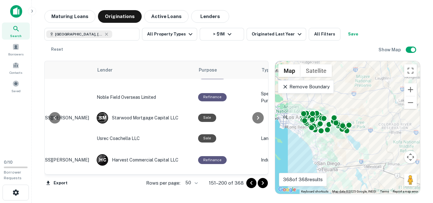
scroll to position [0, 58]
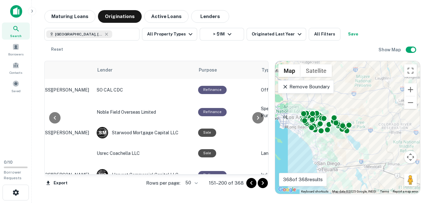
click at [265, 182] on icon "Go to next page" at bounding box center [263, 184] width 8 height 8
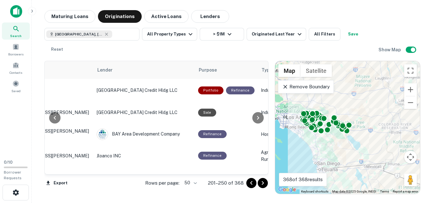
scroll to position [1040, 58]
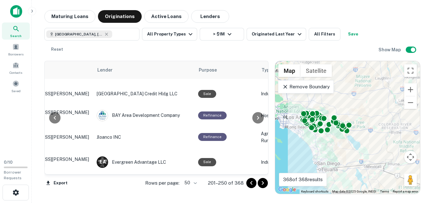
click at [264, 182] on icon "Go to next page" at bounding box center [263, 184] width 8 height 8
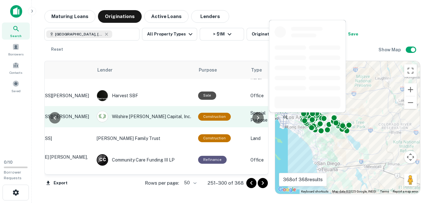
scroll to position [634, 58]
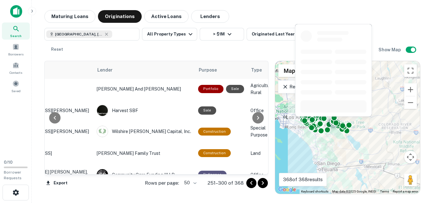
click at [265, 180] on icon "Go to next page" at bounding box center [263, 184] width 8 height 8
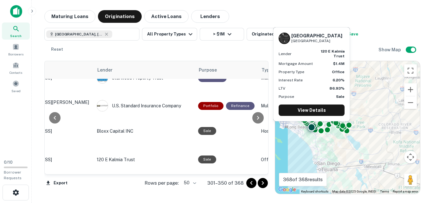
scroll to position [222, 58]
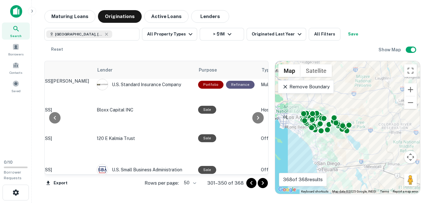
click at [262, 182] on icon "Go to next page" at bounding box center [263, 184] width 2 height 4
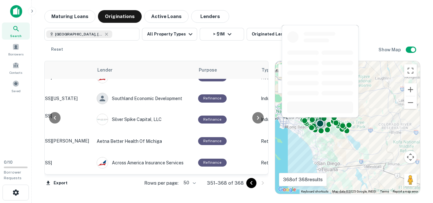
scroll to position [320, 58]
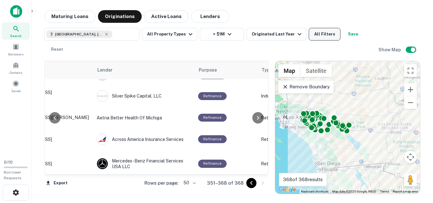
click at [310, 35] on button "All Filters" at bounding box center [325, 34] width 32 height 13
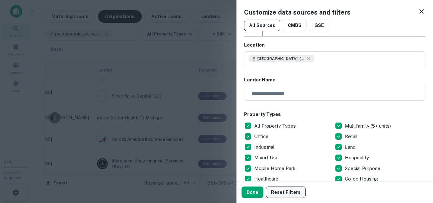
click at [284, 196] on button "Reset Filters" at bounding box center [286, 192] width 40 height 11
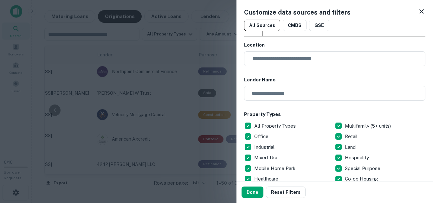
click at [418, 11] on icon at bounding box center [422, 12] width 8 height 8
click at [106, 35] on div at bounding box center [216, 101] width 433 height 203
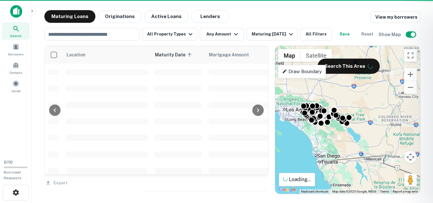
click at [208, 17] on div at bounding box center [216, 101] width 433 height 203
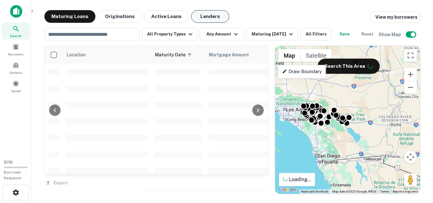
click at [208, 17] on button "Lenders" at bounding box center [210, 16] width 38 height 13
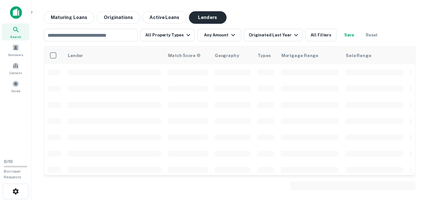
scroll to position [709, 0]
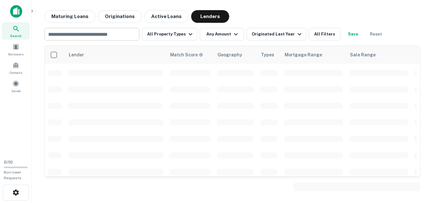
click at [107, 38] on input "text" at bounding box center [91, 34] width 90 height 9
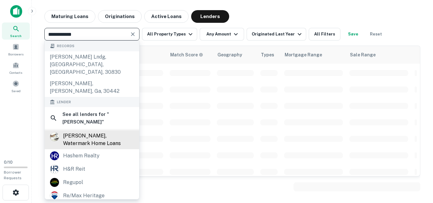
type input "**********"
click at [88, 132] on div "regan hagestad, watermark home loans" at bounding box center [98, 139] width 71 height 15
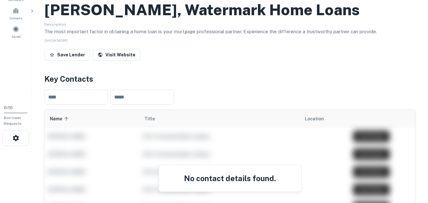
scroll to position [63, 0]
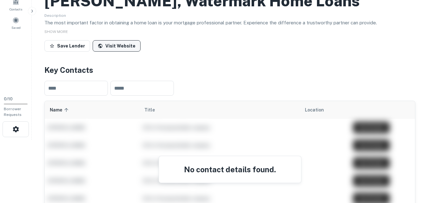
click at [117, 46] on link "Visit Website" at bounding box center [117, 45] width 48 height 11
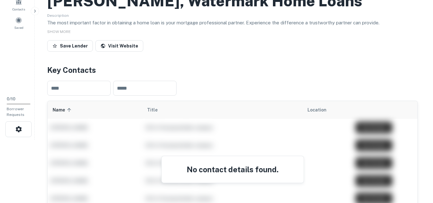
scroll to position [0, 0]
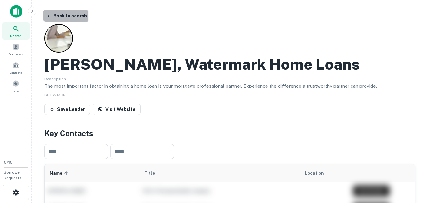
click at [48, 18] on button "Back to search" at bounding box center [66, 15] width 46 height 11
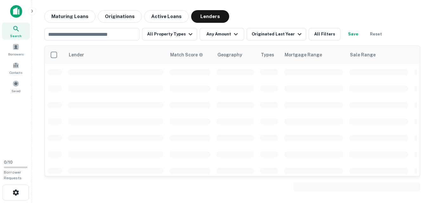
scroll to position [709, 0]
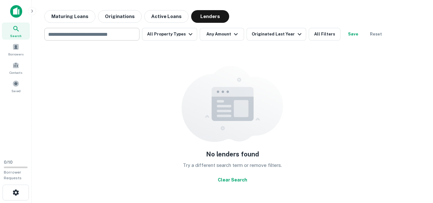
click at [85, 37] on input "text" at bounding box center [91, 34] width 90 height 9
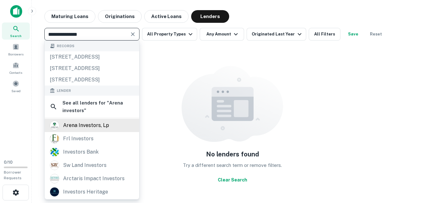
type input "**********"
click at [84, 123] on div "arena investors, lp" at bounding box center [86, 126] width 46 height 10
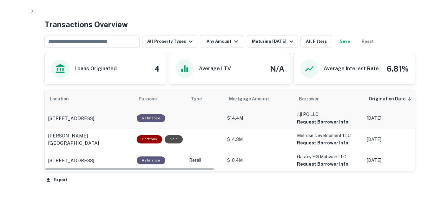
scroll to position [264, 0]
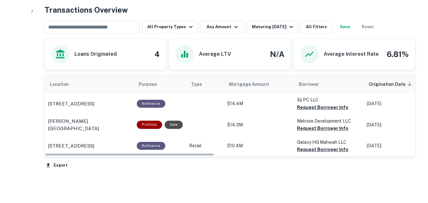
drag, startPoint x: 131, startPoint y: 155, endPoint x: 176, endPoint y: 17, distance: 145.2
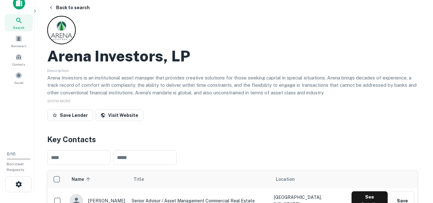
scroll to position [0, 0]
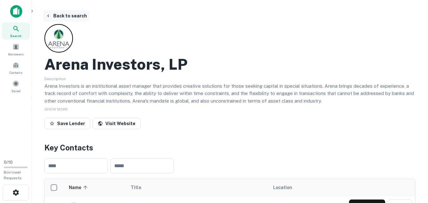
click at [51, 15] on button "Back to search" at bounding box center [66, 15] width 46 height 11
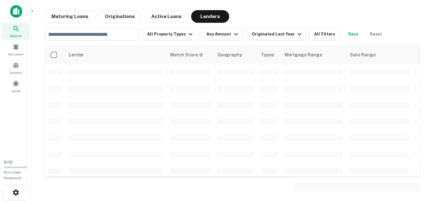
scroll to position [709, 0]
click at [77, 36] on input "text" at bounding box center [91, 34] width 90 height 9
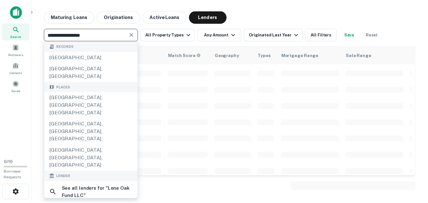
scroll to position [42, 0]
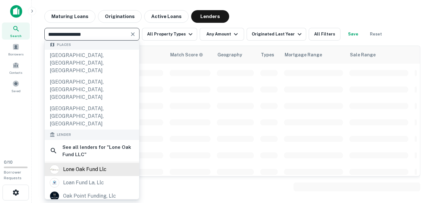
type input "**********"
click at [97, 165] on div "lone oak fund llc" at bounding box center [84, 170] width 43 height 10
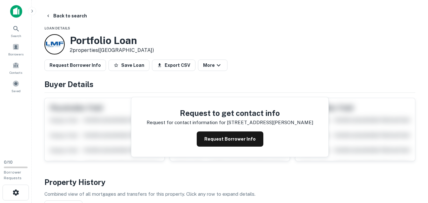
click at [54, 46] on div at bounding box center [54, 44] width 20 height 20
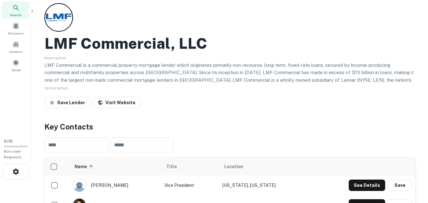
scroll to position [53, 0]
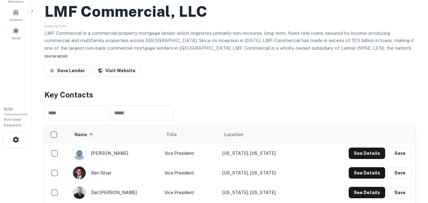
click at [66, 55] on span "SHOW MORE" at bounding box center [55, 56] width 23 height 4
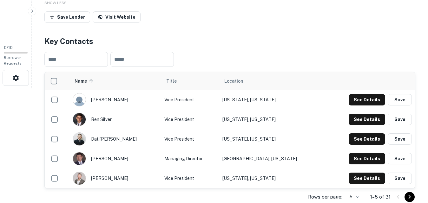
scroll to position [137, 0]
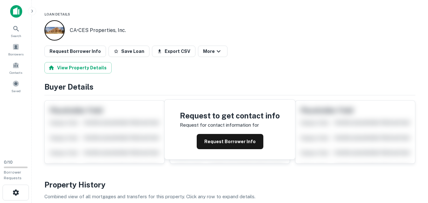
click at [56, 32] on div at bounding box center [54, 30] width 20 height 20
click at [106, 31] on link "CES Properties, Inc." at bounding box center [102, 30] width 48 height 6
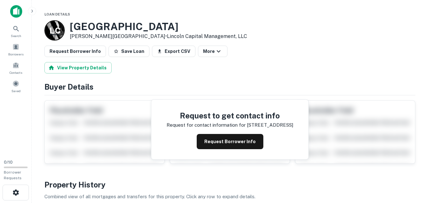
click at [55, 32] on p "L C" at bounding box center [55, 30] width 10 height 12
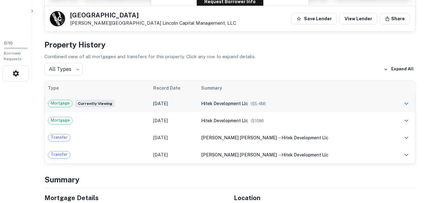
scroll to position [137, 0]
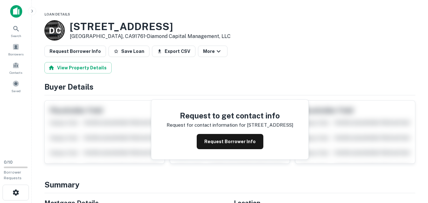
click at [59, 33] on p "D C" at bounding box center [55, 30] width 12 height 12
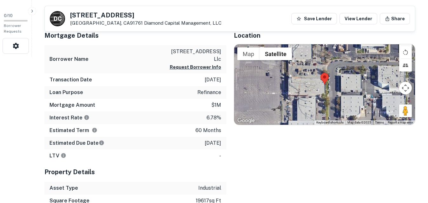
scroll to position [148, 0]
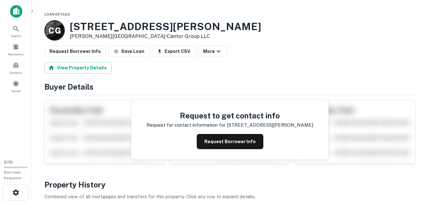
click at [58, 34] on p "C G" at bounding box center [55, 30] width 12 height 12
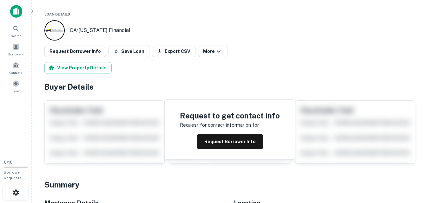
click at [75, 30] on p "CA • [US_STATE] Financial" at bounding box center [100, 31] width 61 height 8
click at [57, 35] on div at bounding box center [54, 30] width 20 height 20
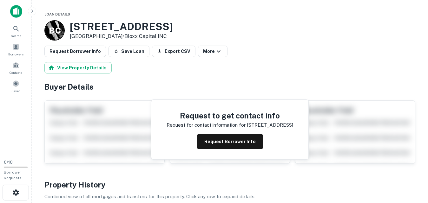
click at [50, 29] on p "B C" at bounding box center [54, 30] width 11 height 12
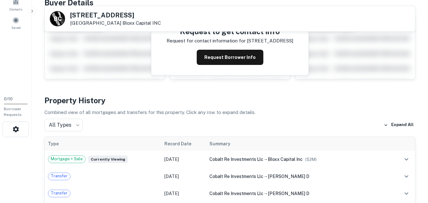
click at [62, 21] on div "B C" at bounding box center [57, 18] width 15 height 15
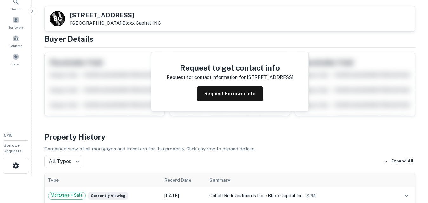
scroll to position [21, 0]
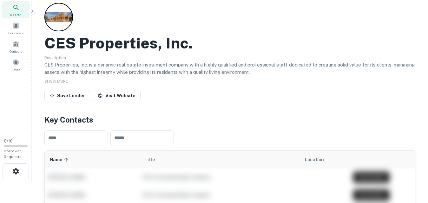
scroll to position [10, 0]
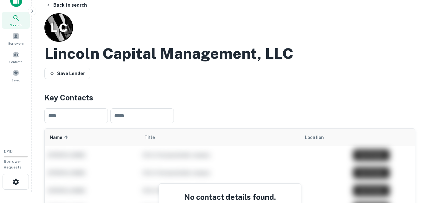
scroll to position [10, 0]
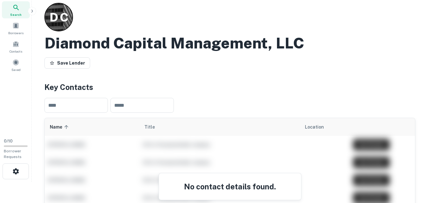
scroll to position [32, 0]
